Goal: Check status: Check status

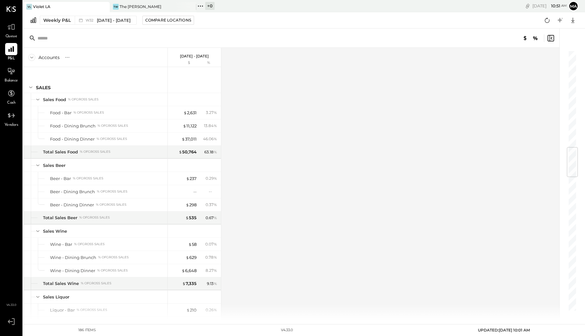
scroll to position [811, 0]
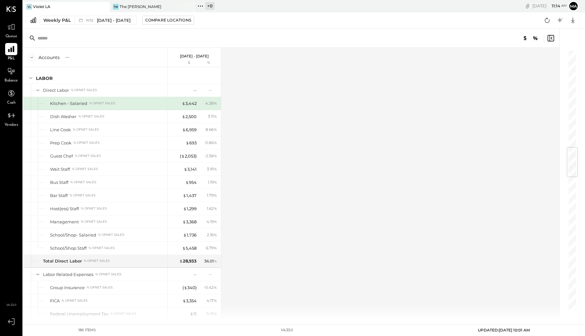
click at [15, 51] on icon at bounding box center [11, 49] width 8 height 8
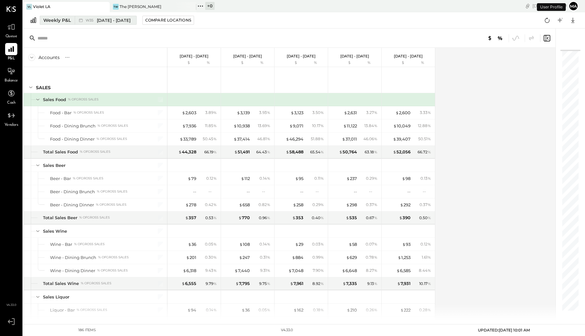
click at [65, 18] on div "Weekly P&L" at bounding box center [57, 20] width 28 height 6
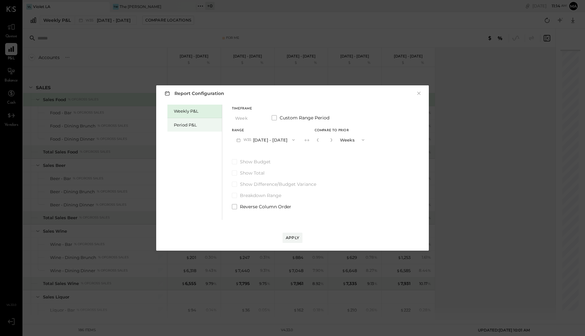
click at [202, 125] on div "Period P&L" at bounding box center [196, 125] width 45 height 6
click at [257, 119] on icon "button" at bounding box center [258, 117] width 5 height 5
click at [248, 139] on div "YTD" at bounding box center [247, 141] width 31 height 12
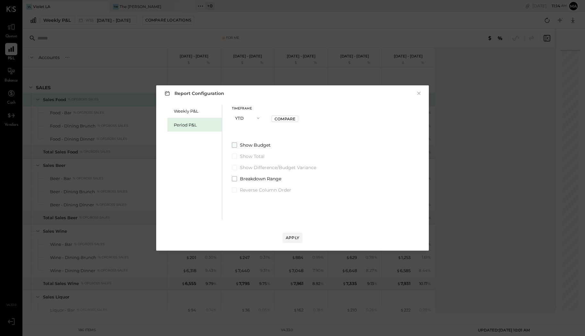
click at [235, 144] on span at bounding box center [234, 144] width 5 height 5
click at [294, 239] on div "Apply" at bounding box center [292, 237] width 13 height 5
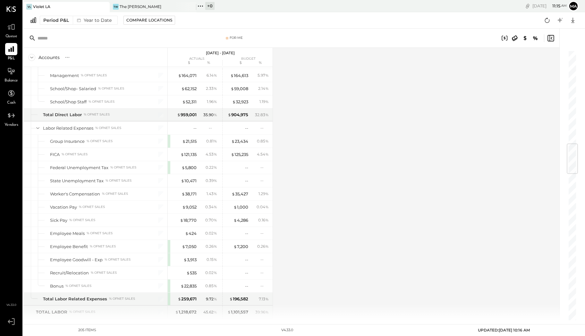
scroll to position [779, 0]
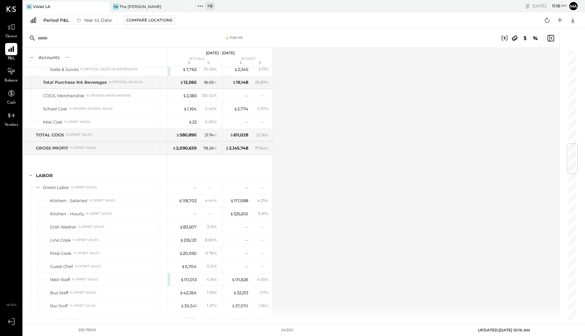
click at [322, 192] on div "Accounts S % GL [DATE] - [DATE] actuals budget $ % $ % SALES Sales Food % of GR…" at bounding box center [291, 184] width 537 height 272
